Goal: Task Accomplishment & Management: Manage account settings

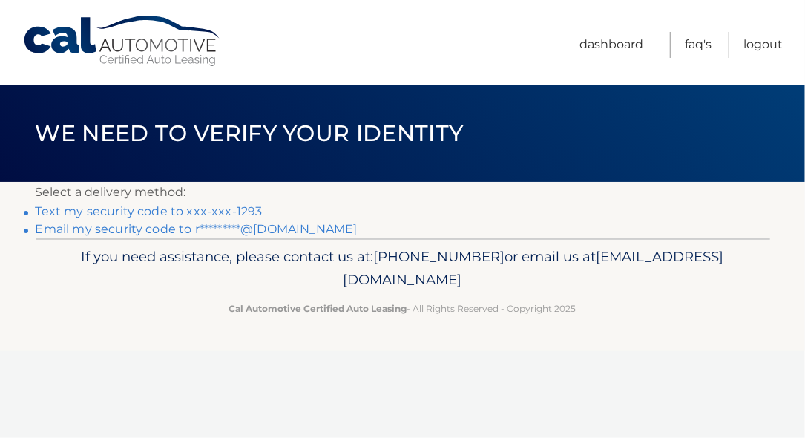
click at [230, 207] on link "Text my security code to xxx-xxx-1293" at bounding box center [149, 211] width 227 height 14
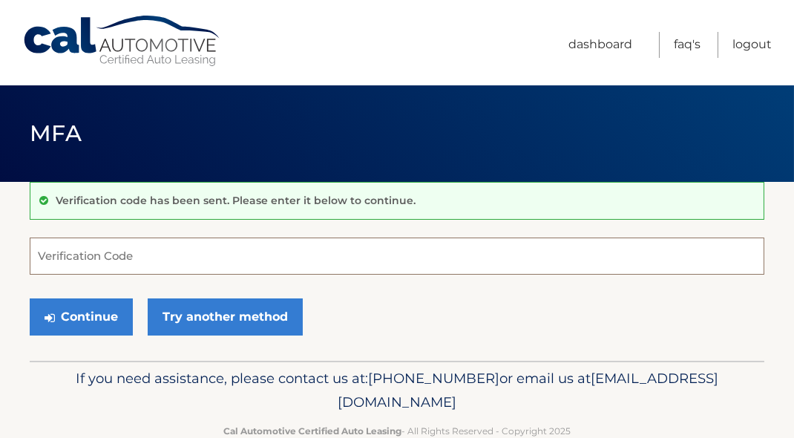
click at [148, 257] on input "Verification Code" at bounding box center [397, 255] width 735 height 37
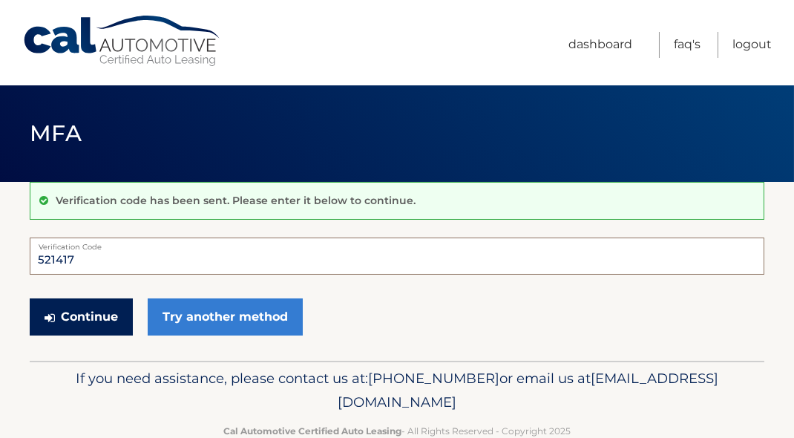
type input "521417"
click at [91, 313] on button "Continue" at bounding box center [81, 316] width 103 height 37
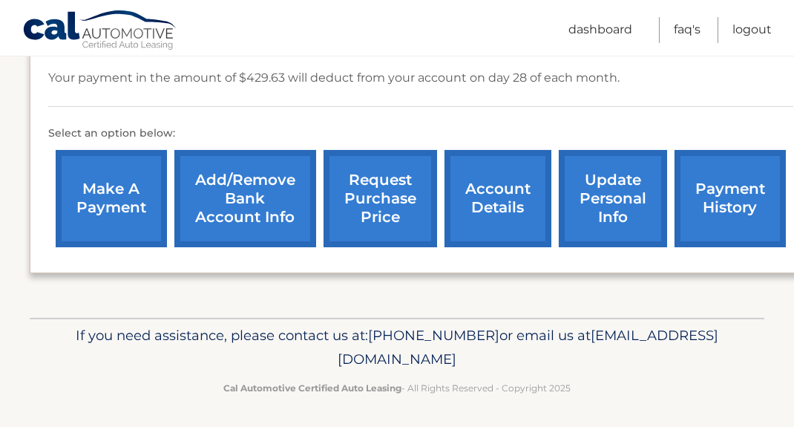
scroll to position [116, 0]
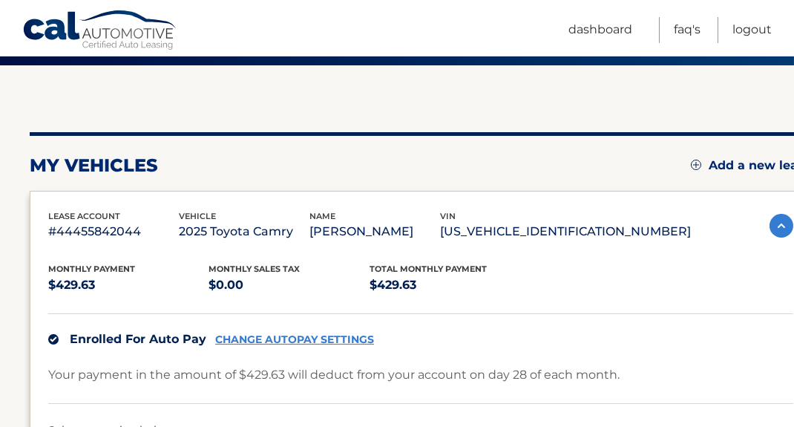
drag, startPoint x: 49, startPoint y: 212, endPoint x: 660, endPoint y: 227, distance: 611.5
click at [660, 227] on div "lease account #44455842044 vehicle 2025 Toyota Camry name [PERSON_NAME] vin [US…" at bounding box center [369, 225] width 643 height 33
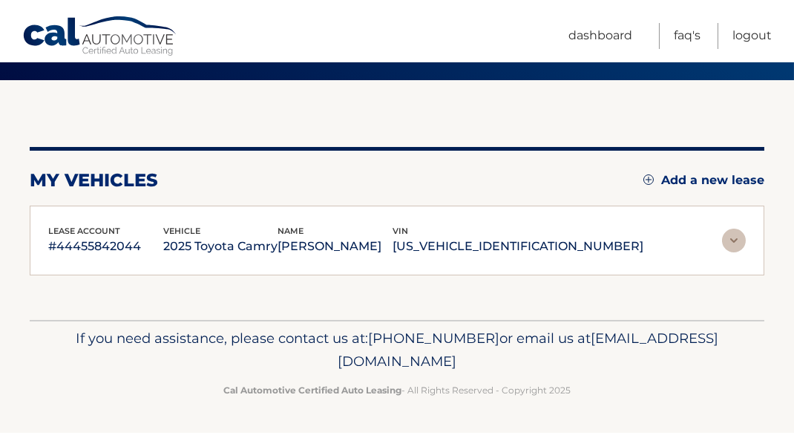
scroll to position [115, 0]
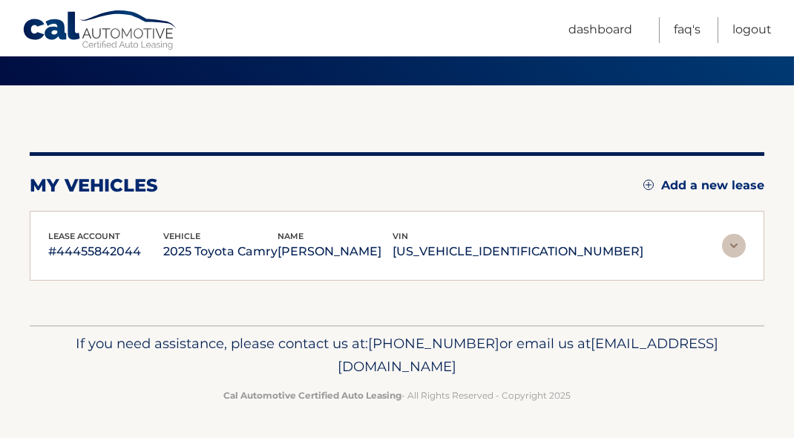
copy div "lease account #44455842044 vehicle 2025 Toyota Camry name [PERSON_NAME] vin [US…"
click at [657, 260] on div "lease account #44455842044 vehicle 2025 Toyota Camry name [PERSON_NAME] vin [US…" at bounding box center [396, 245] width 697 height 33
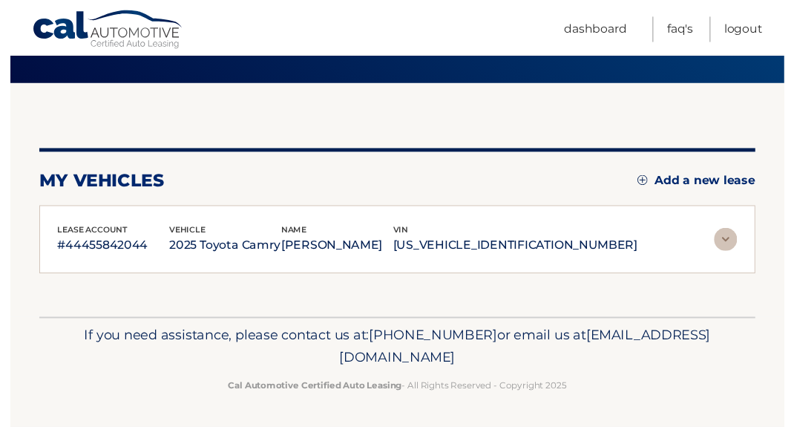
scroll to position [116, 0]
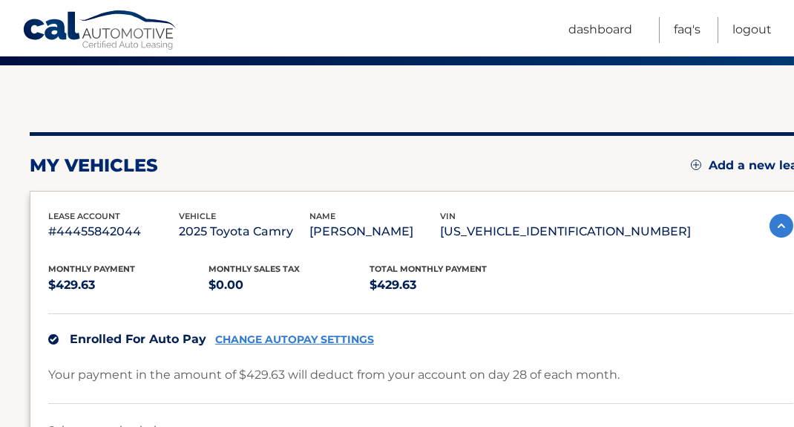
click at [13, 324] on section "my vehicles Add a new lease lease account #44455842044 vehicle 2025 Toyota Camr…" at bounding box center [397, 339] width 794 height 549
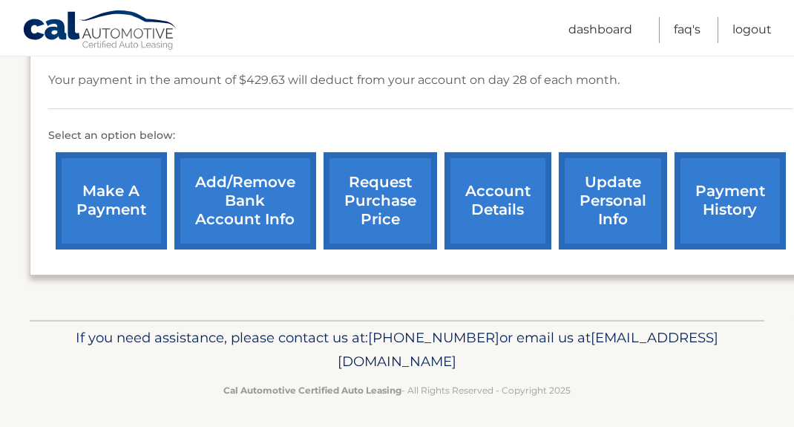
scroll to position [413, 0]
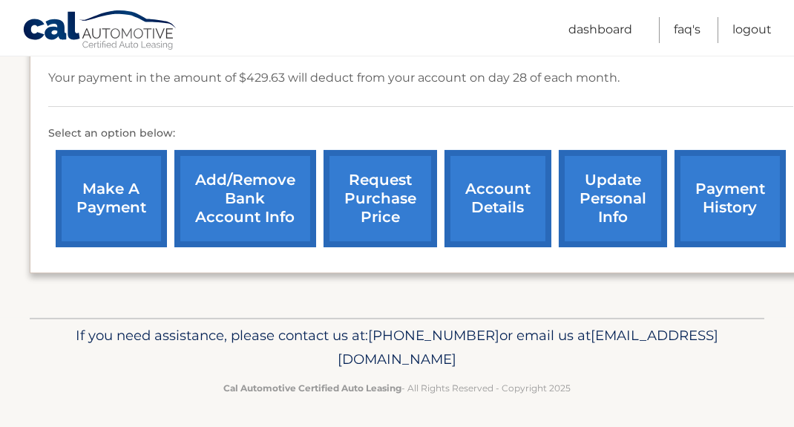
click at [602, 199] on link "update personal info" at bounding box center [613, 198] width 108 height 97
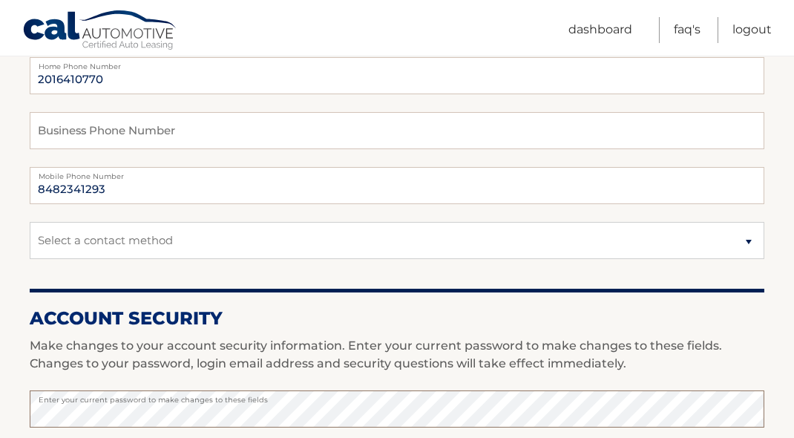
scroll to position [223, 0]
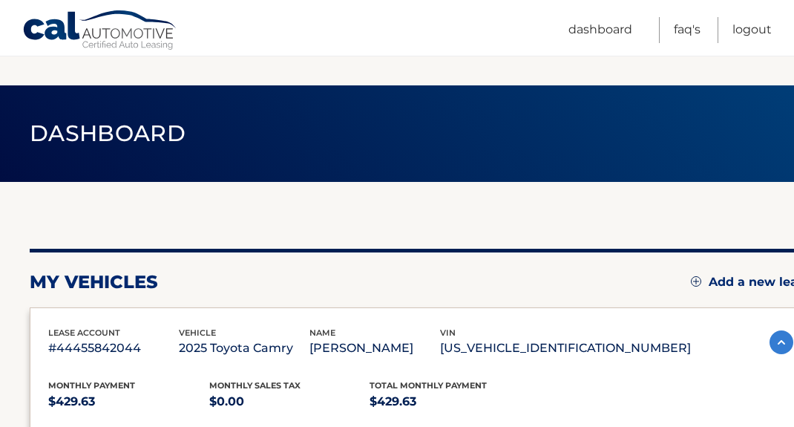
scroll to position [152, 0]
